Goal: Task Accomplishment & Management: Complete application form

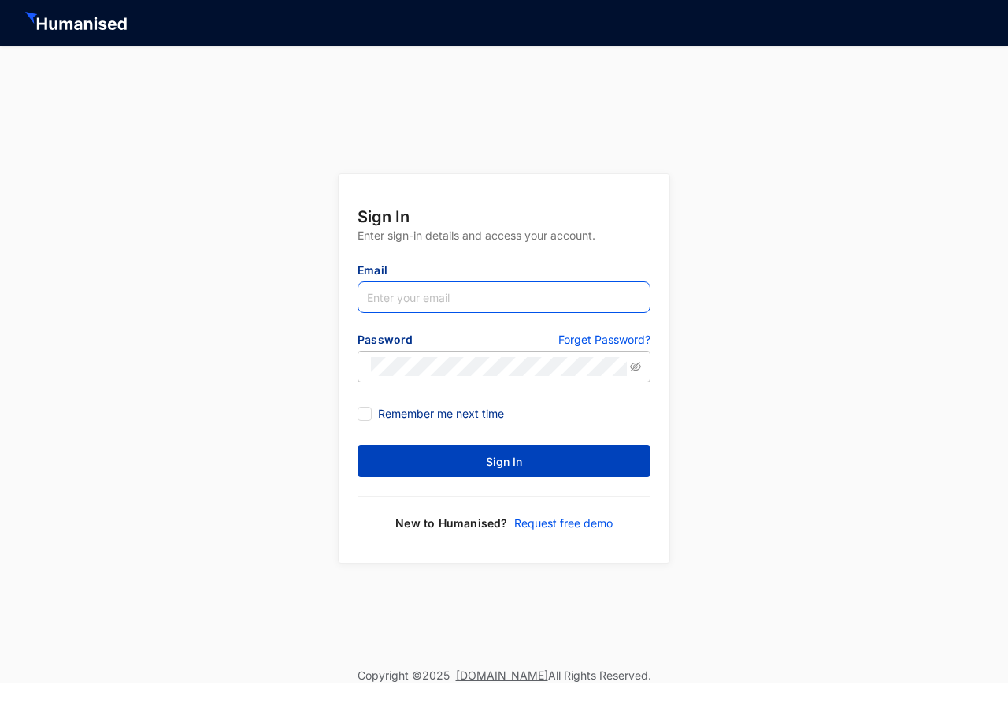
type input "[PERSON_NAME][EMAIL_ADDRESS][DOMAIN_NAME]"
click at [514, 466] on span "Sign In" at bounding box center [504, 462] width 36 height 16
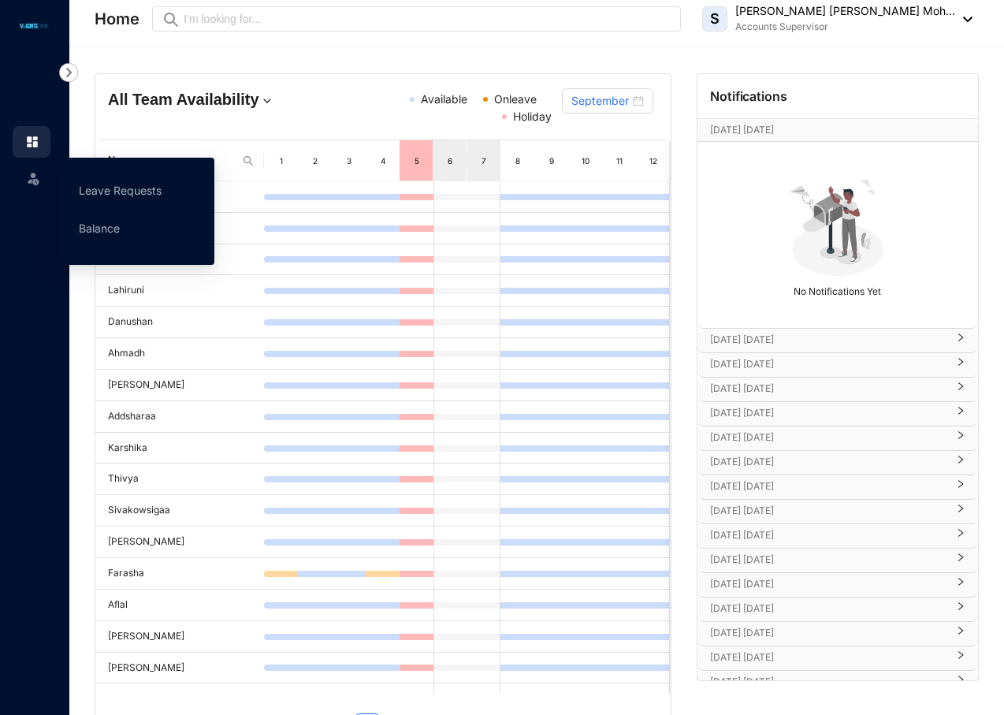
click at [36, 179] on img at bounding box center [33, 178] width 16 height 16
click at [105, 184] on link "Leave Requests" at bounding box center [120, 190] width 83 height 13
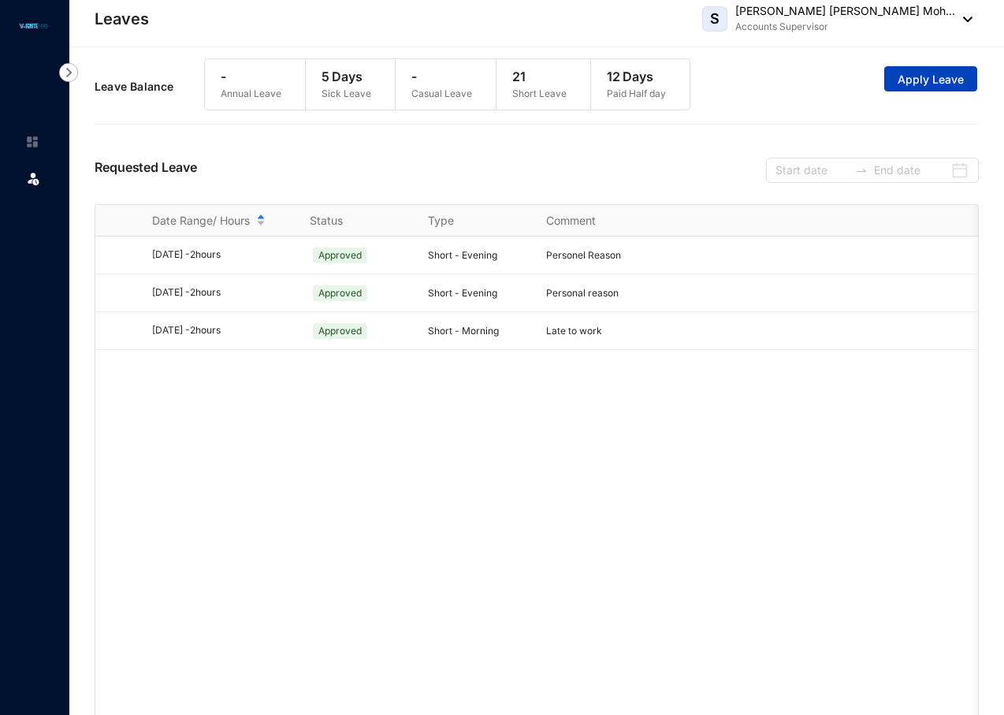
click at [905, 83] on span "Apply Leave" at bounding box center [930, 80] width 66 height 16
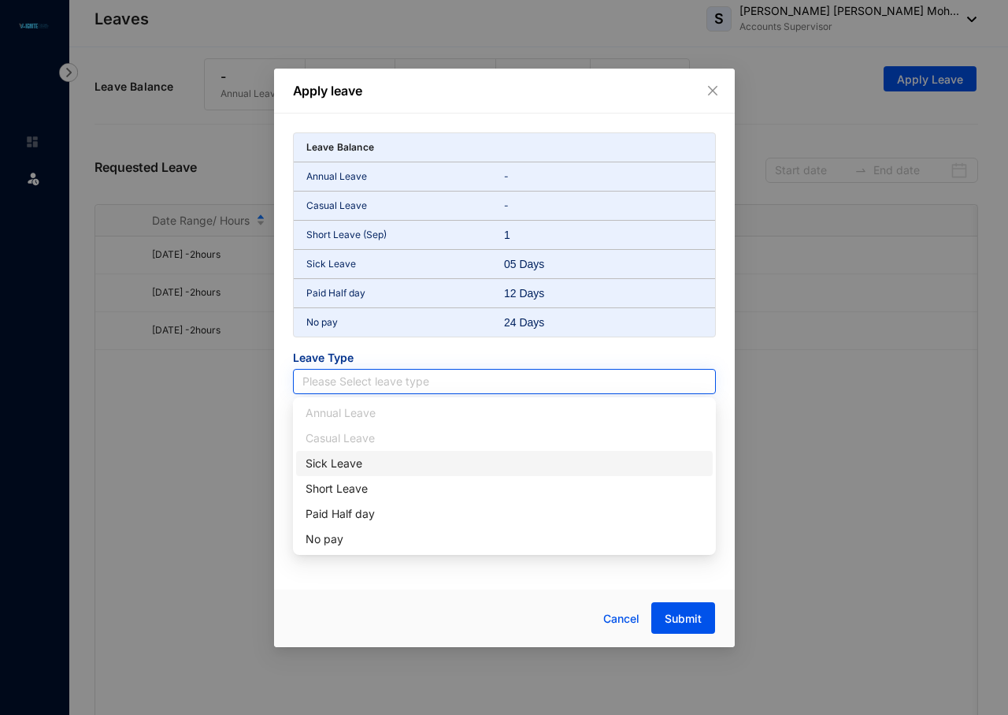
click at [390, 385] on input "search" at bounding box center [505, 382] width 404 height 24
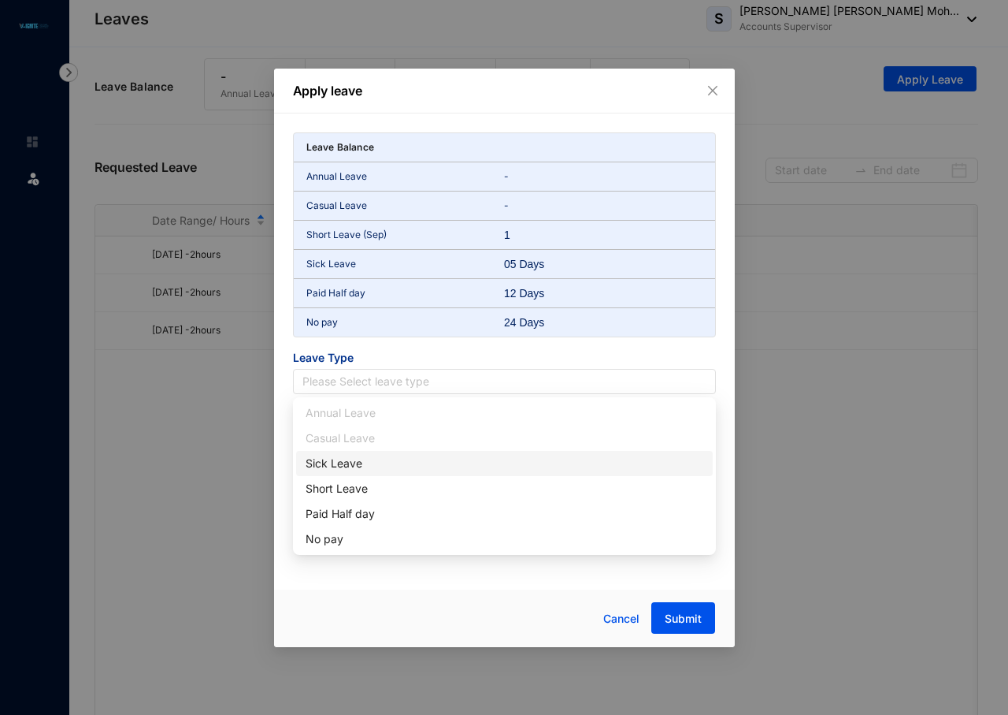
click at [351, 462] on div "Sick Leave" at bounding box center [505, 463] width 398 height 17
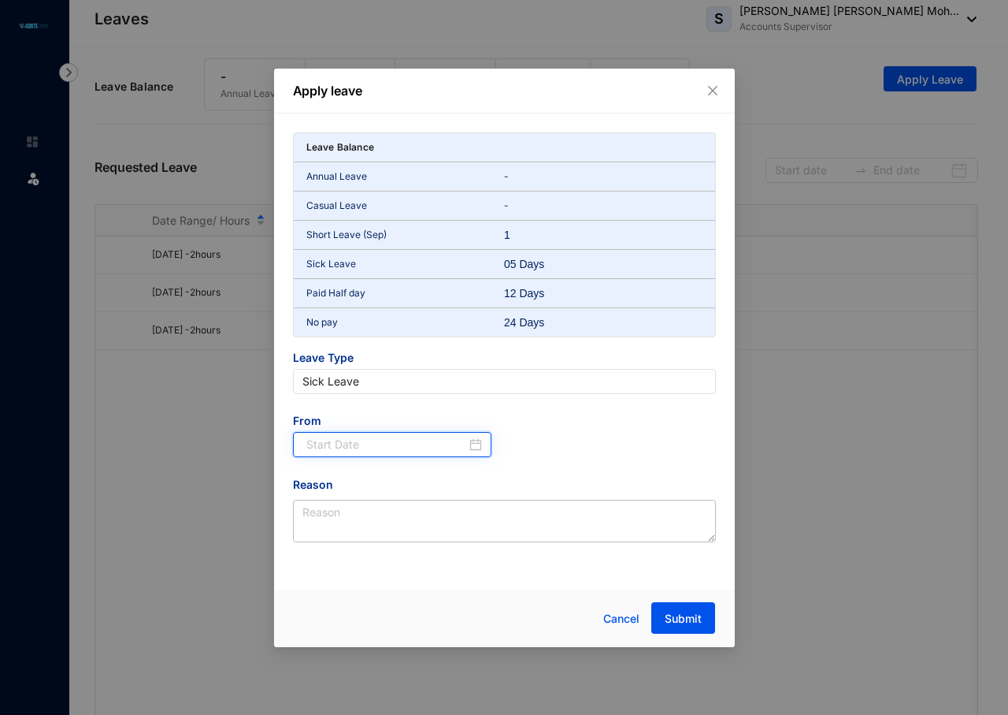
click at [371, 443] on input at bounding box center [386, 444] width 161 height 17
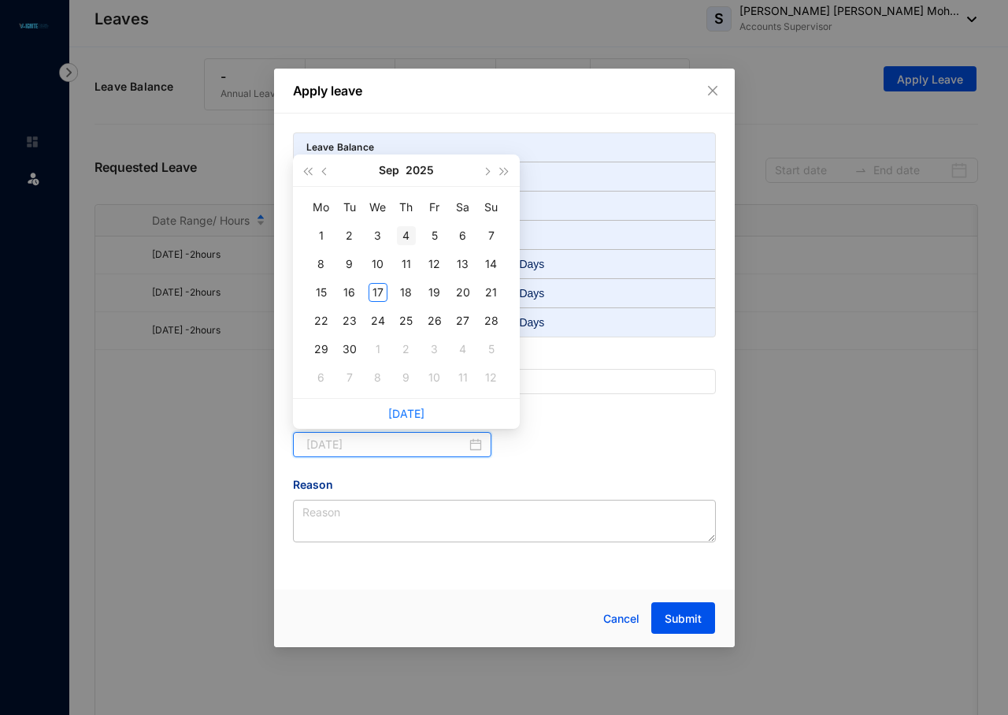
type input "[DATE]"
click at [350, 264] on div "9" at bounding box center [349, 263] width 19 height 19
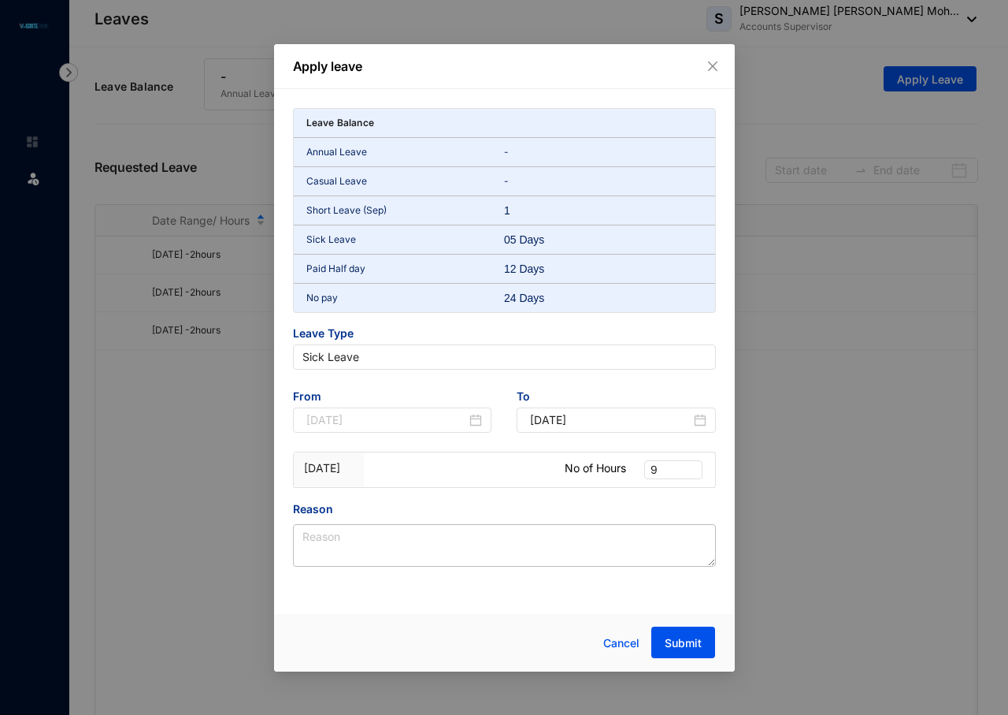
type input "[DATE]"
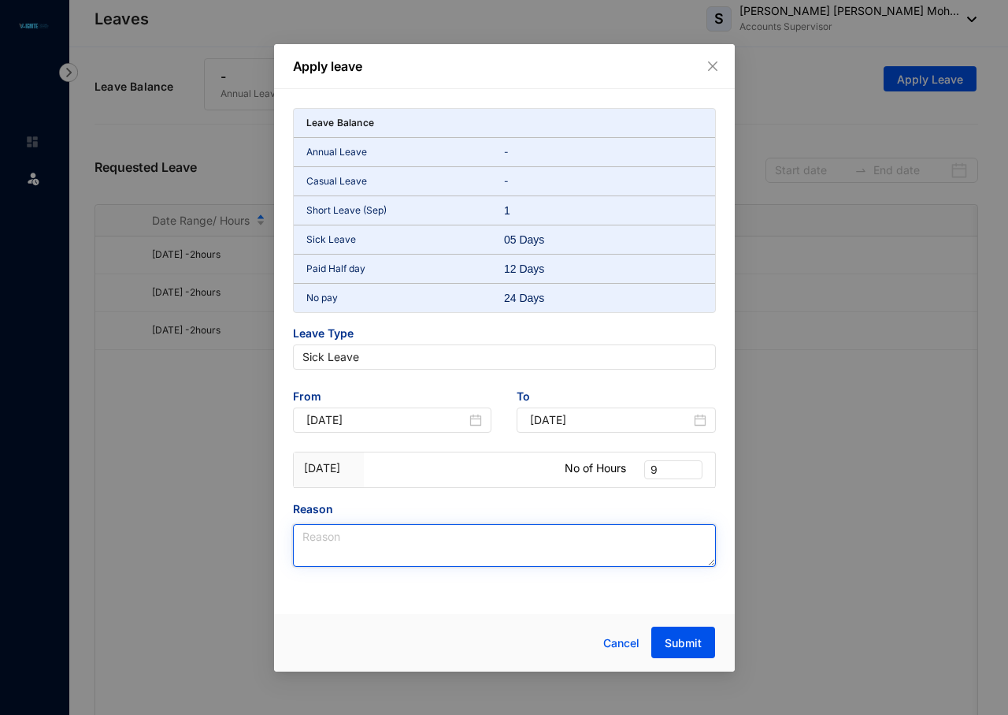
click at [367, 539] on textarea "Reason" at bounding box center [504, 545] width 423 height 43
type textarea "n"
type textarea "Not well"
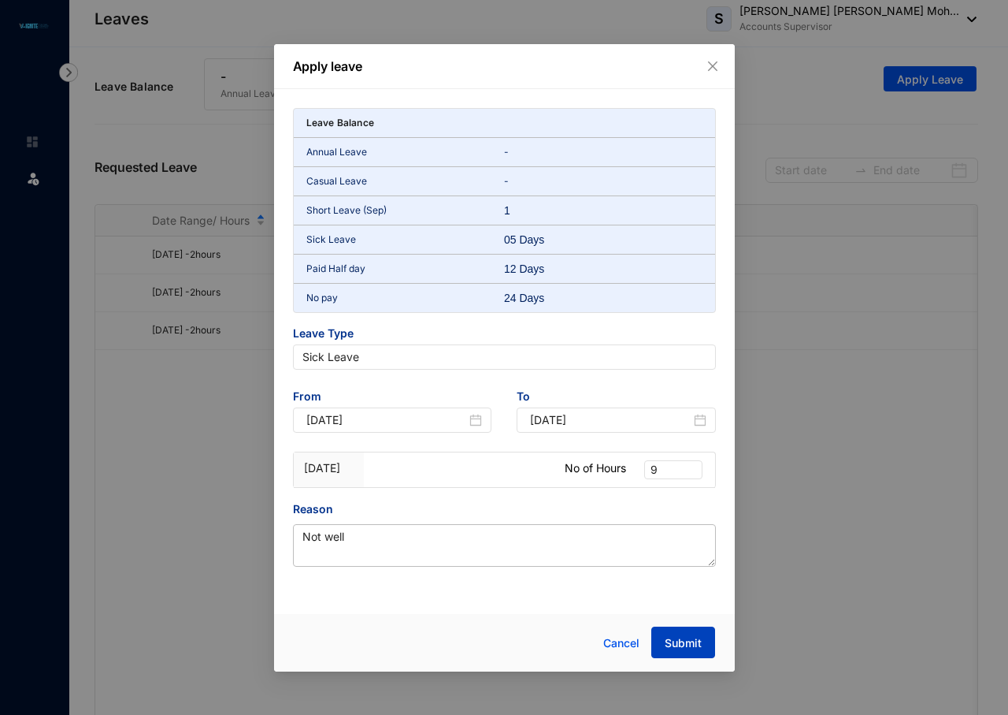
click at [678, 651] on button "Submit" at bounding box center [684, 642] width 64 height 32
